Goal: Information Seeking & Learning: Learn about a topic

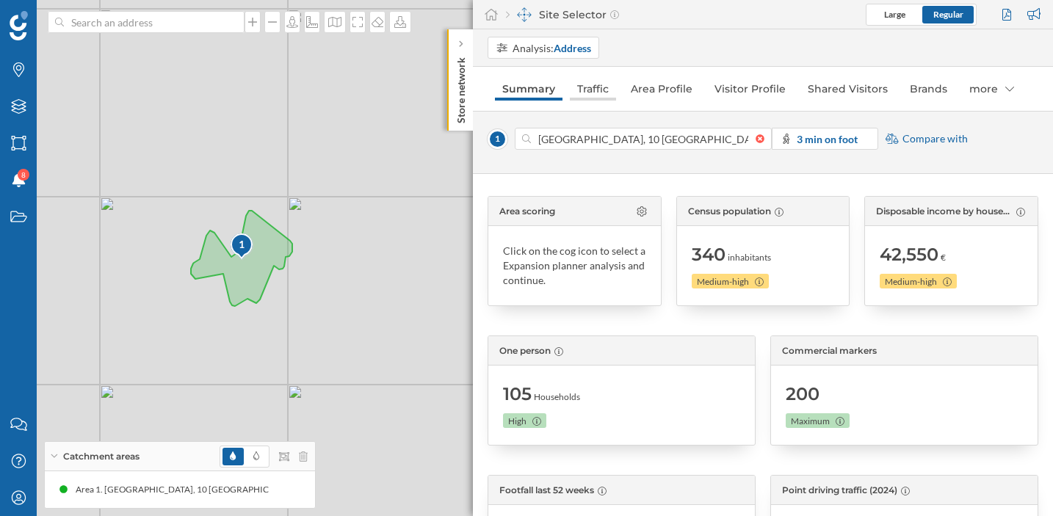
click at [594, 81] on link "Traffic" at bounding box center [593, 88] width 46 height 23
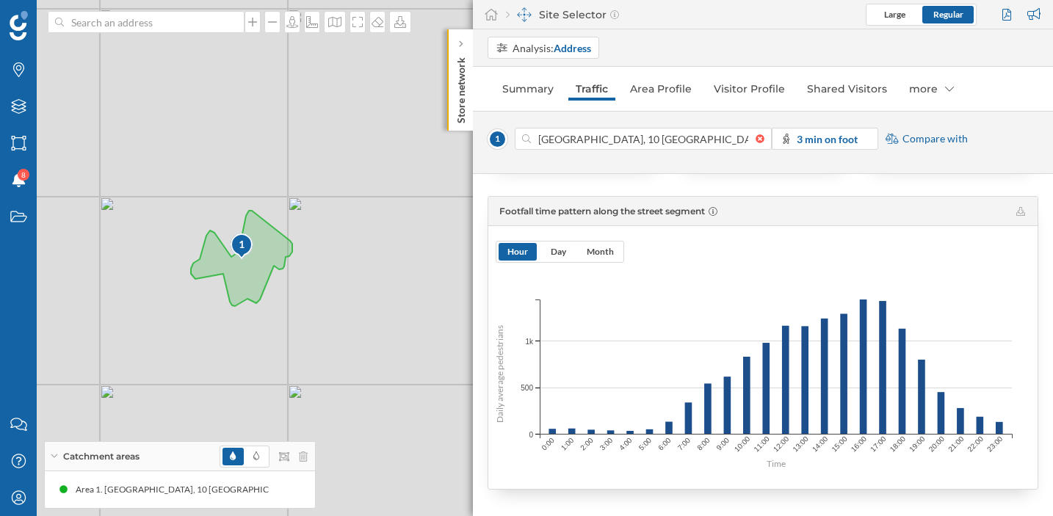
scroll to position [319, 0]
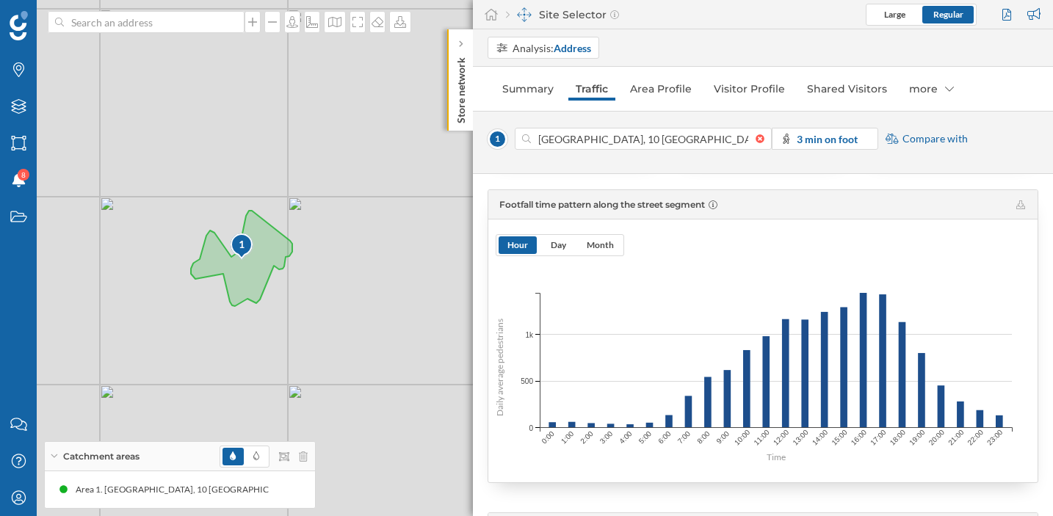
click at [927, 139] on span "Compare with" at bounding box center [934, 138] width 65 height 15
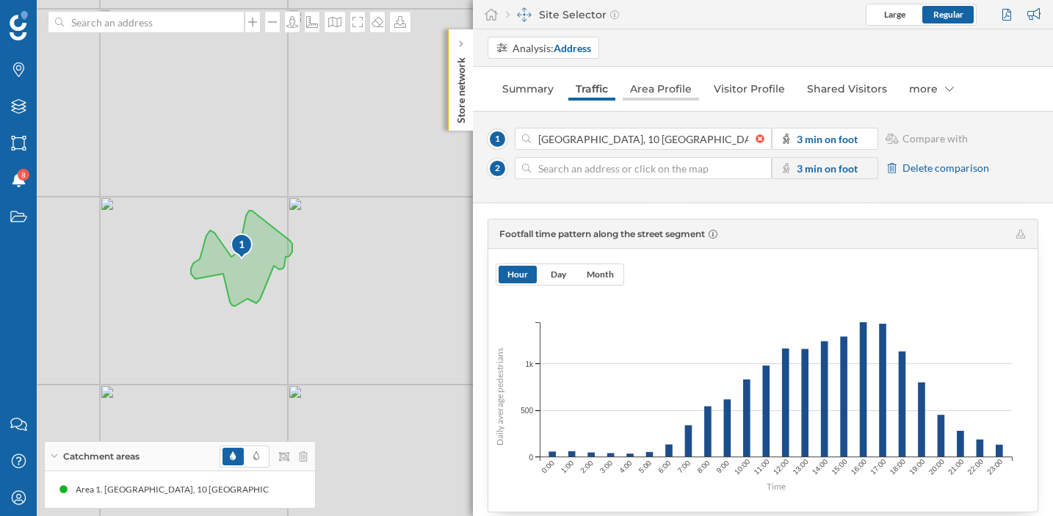
click at [672, 90] on link "Area Profile" at bounding box center [660, 88] width 76 height 23
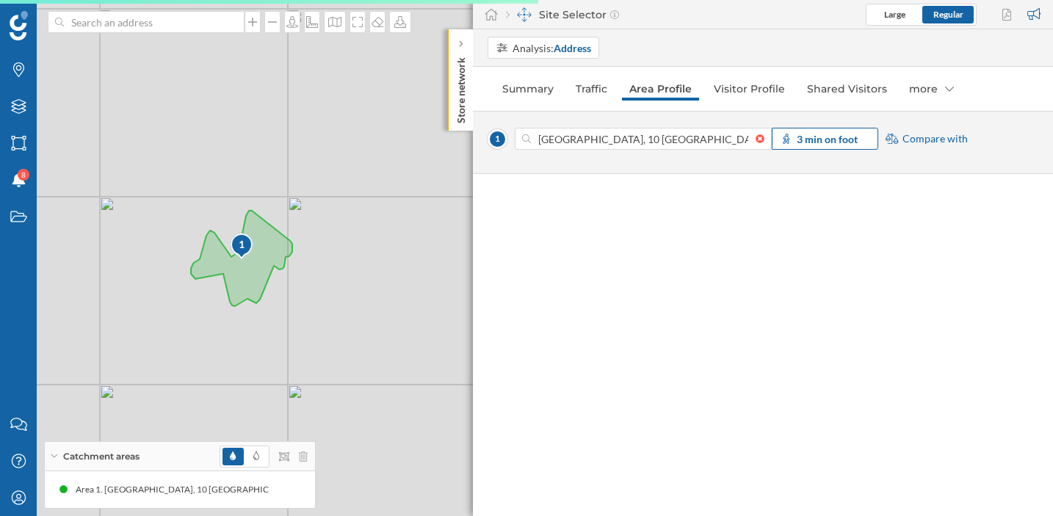
click at [810, 138] on strong "3 min on foot" at bounding box center [826, 139] width 61 height 12
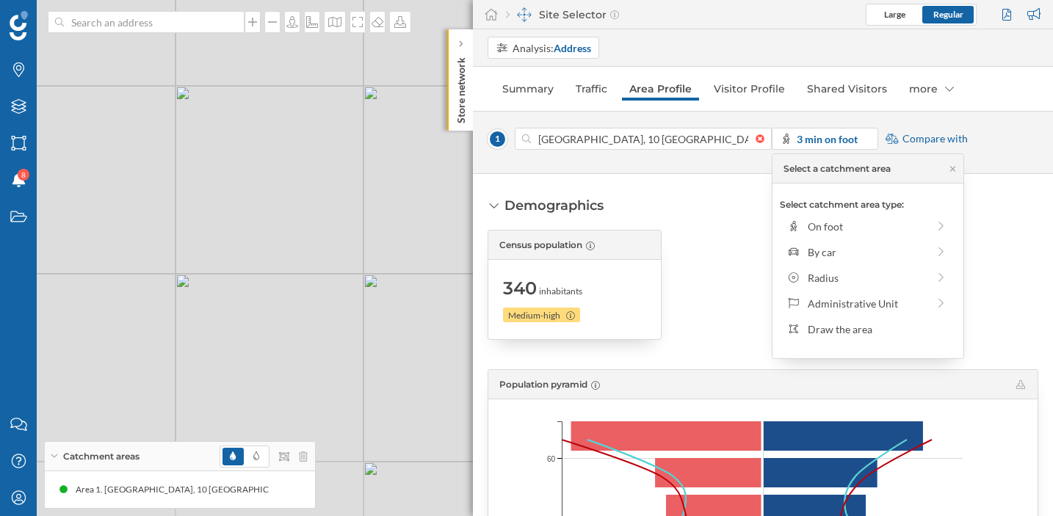
drag, startPoint x: 321, startPoint y: 180, endPoint x: 294, endPoint y: -51, distance: 232.1
click at [294, 0] on html "Brands Layers Areas Notifications 8 States Contact us Help Center My Profile Ca…" at bounding box center [526, 258] width 1053 height 516
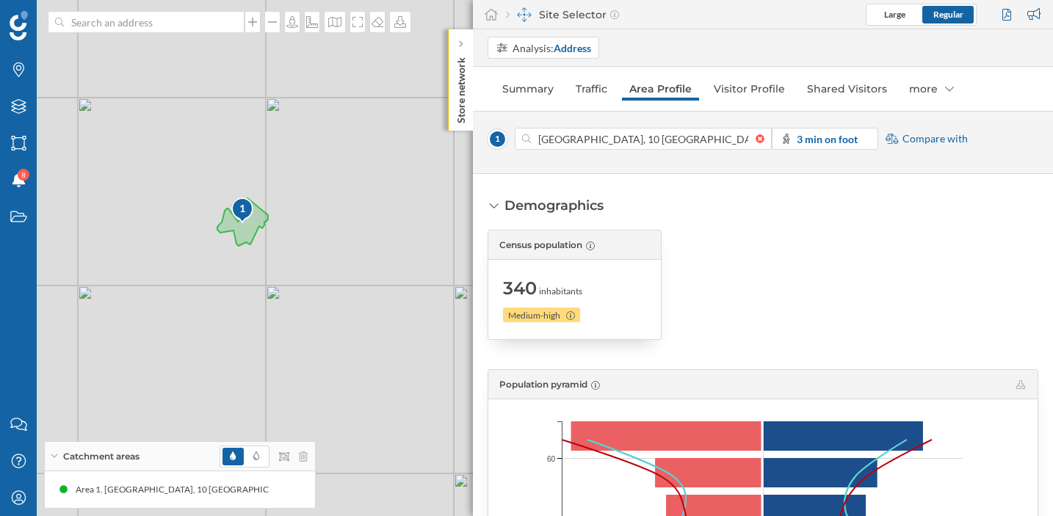
drag, startPoint x: 266, startPoint y: 148, endPoint x: 212, endPoint y: 147, distance: 53.6
click at [212, 147] on div "1 © Mapbox © OpenStreetMap Improve this map" at bounding box center [526, 258] width 1053 height 516
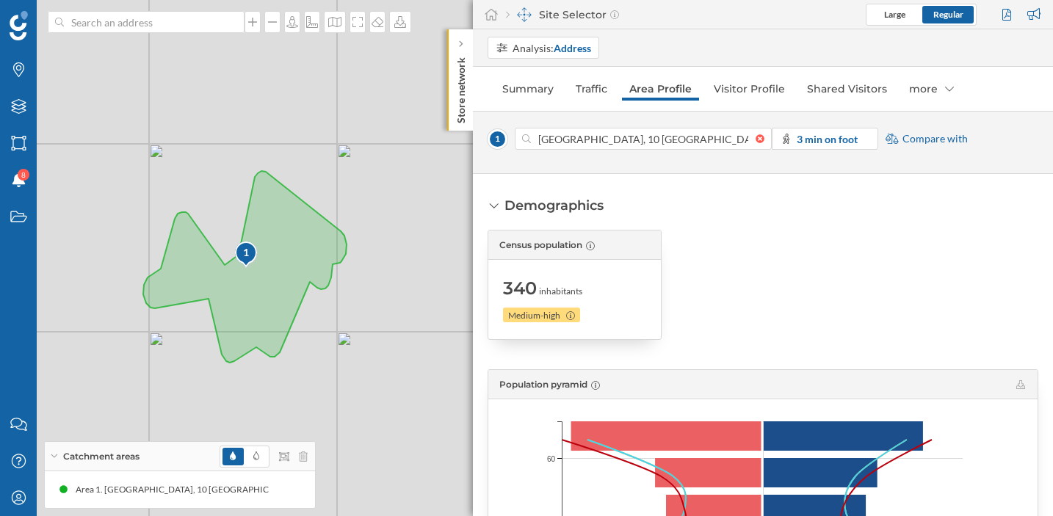
drag, startPoint x: 324, startPoint y: 327, endPoint x: 384, endPoint y: 281, distance: 75.5
click at [384, 281] on div "1 © Mapbox © OpenStreetMap Improve this map" at bounding box center [526, 258] width 1053 height 516
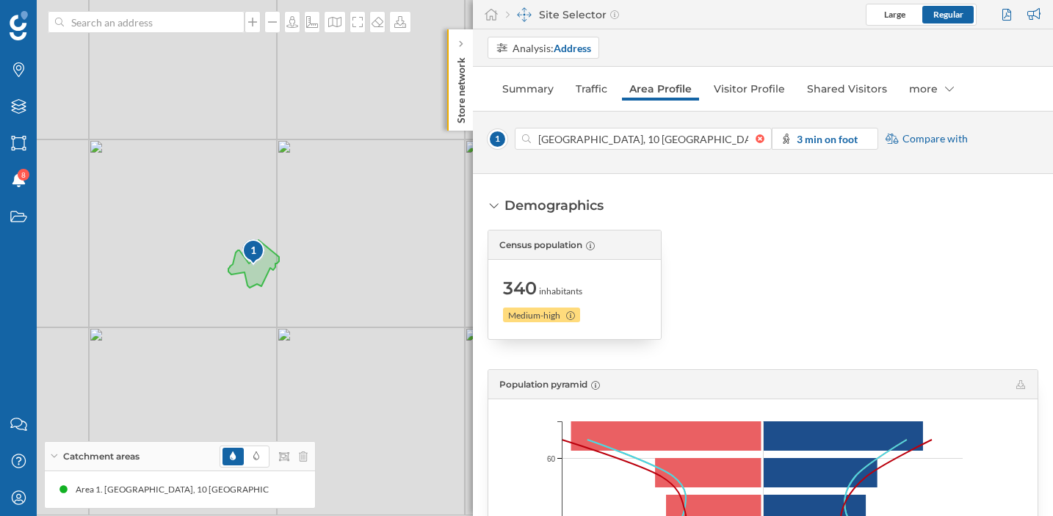
drag, startPoint x: 197, startPoint y: 329, endPoint x: 101, endPoint y: 314, distance: 97.3
click at [101, 313] on div "1 © Mapbox © OpenStreetMap Improve this map" at bounding box center [526, 258] width 1053 height 516
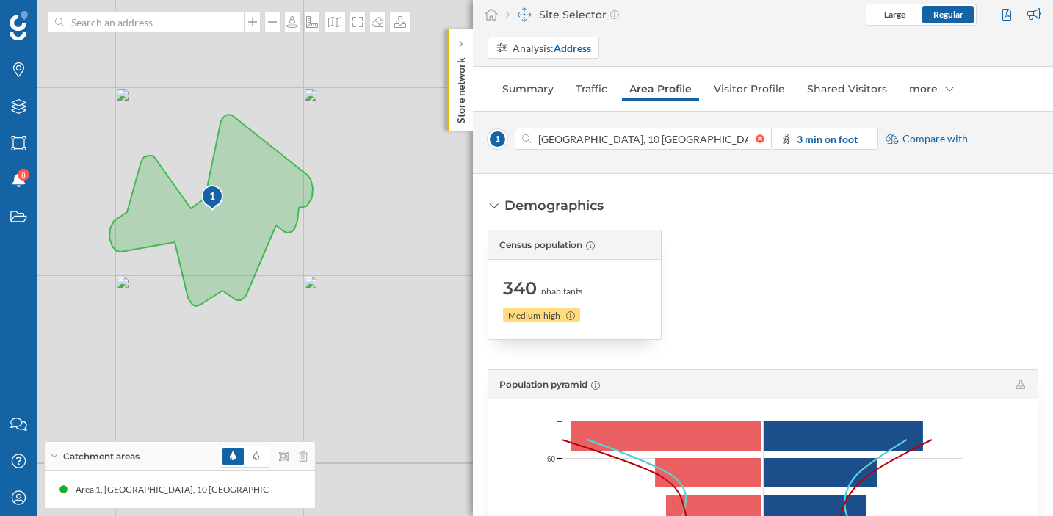
drag, startPoint x: 300, startPoint y: 275, endPoint x: 416, endPoint y: 255, distance: 117.5
click at [416, 255] on div "1 © Mapbox © OpenStreetMap Improve this map" at bounding box center [526, 258] width 1053 height 516
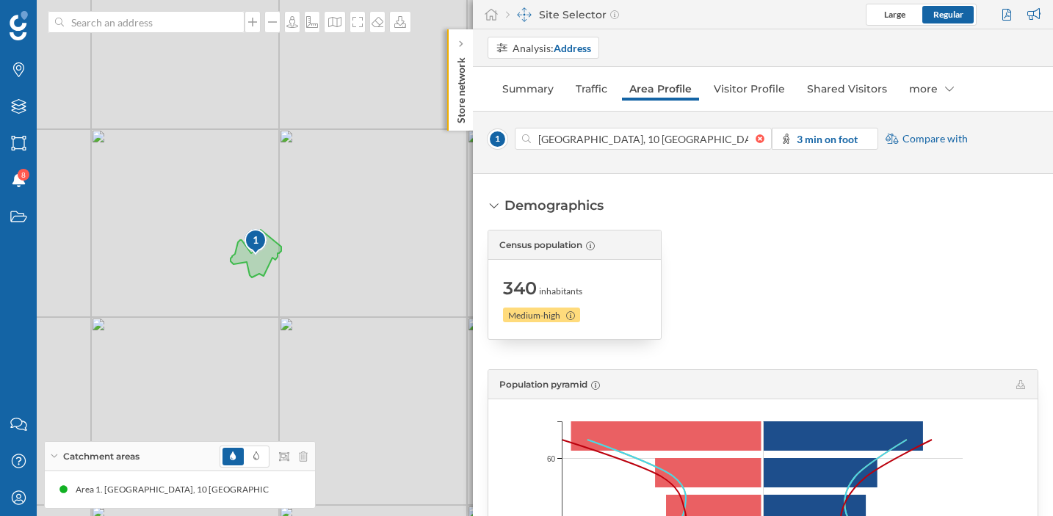
drag, startPoint x: 410, startPoint y: 271, endPoint x: 293, endPoint y: 268, distance: 116.7
click at [293, 268] on div "1 © Mapbox © OpenStreetMap Improve this map" at bounding box center [526, 258] width 1053 height 516
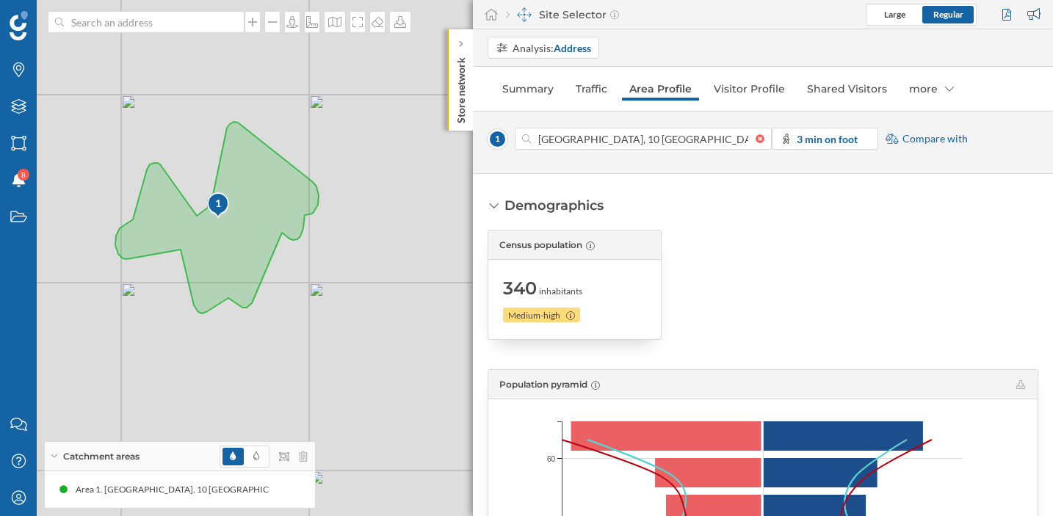
drag, startPoint x: 267, startPoint y: 267, endPoint x: 380, endPoint y: 264, distance: 113.1
click at [380, 264] on div "1 © Mapbox © OpenStreetMap Improve this map" at bounding box center [526, 258] width 1053 height 516
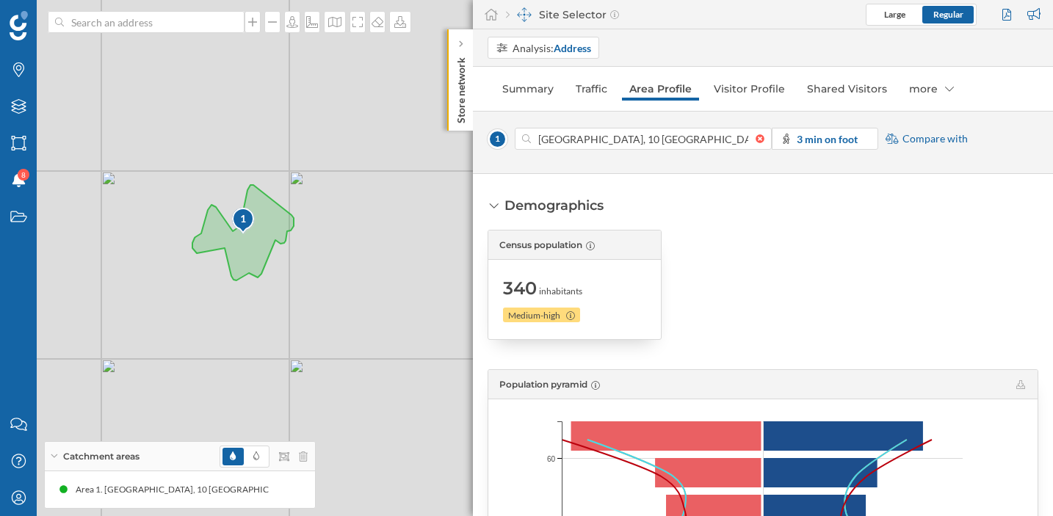
drag, startPoint x: 380, startPoint y: 265, endPoint x: 323, endPoint y: 256, distance: 57.9
click at [323, 256] on div "1 © Mapbox © OpenStreetMap Improve this map" at bounding box center [526, 258] width 1053 height 516
